Goal: Navigation & Orientation: Find specific page/section

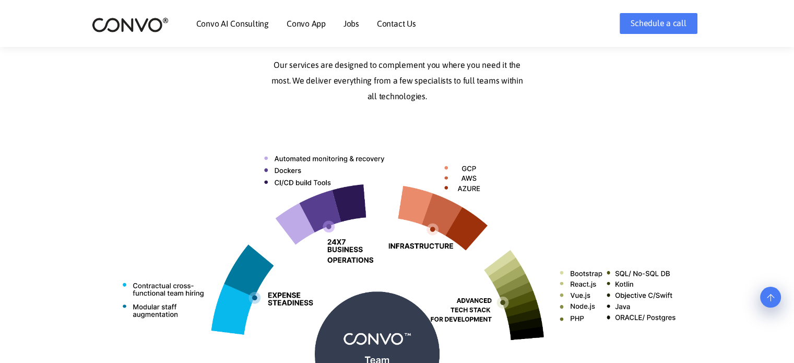
scroll to position [313, 0]
click at [350, 19] on link "Jobs" at bounding box center [351, 23] width 16 height 8
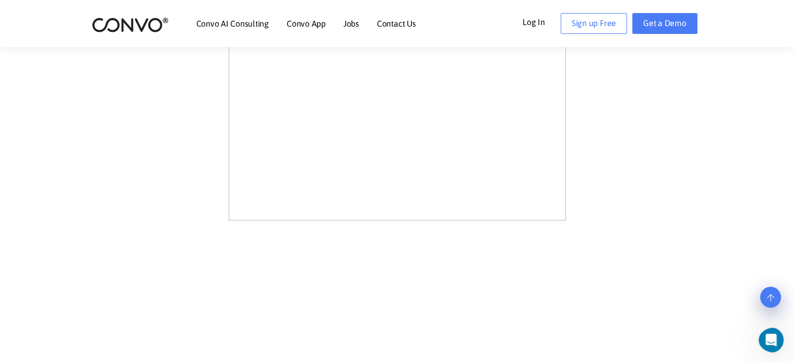
scroll to position [672, 0]
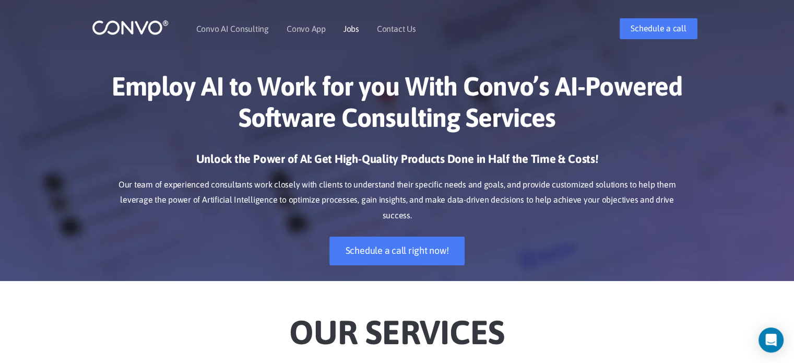
click at [350, 29] on link "Jobs" at bounding box center [351, 29] width 16 height 8
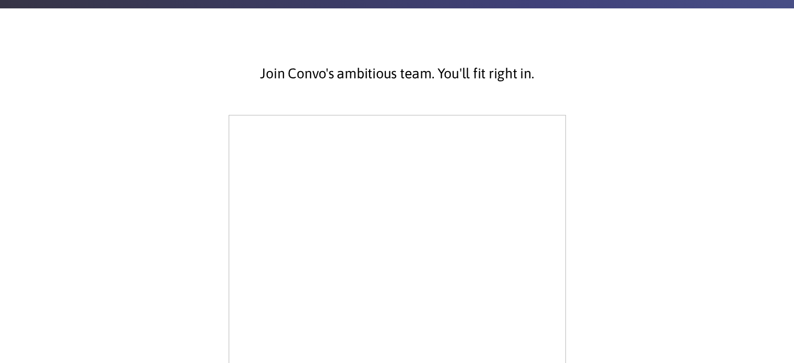
scroll to position [261, 0]
